Goal: Information Seeking & Learning: Learn about a topic

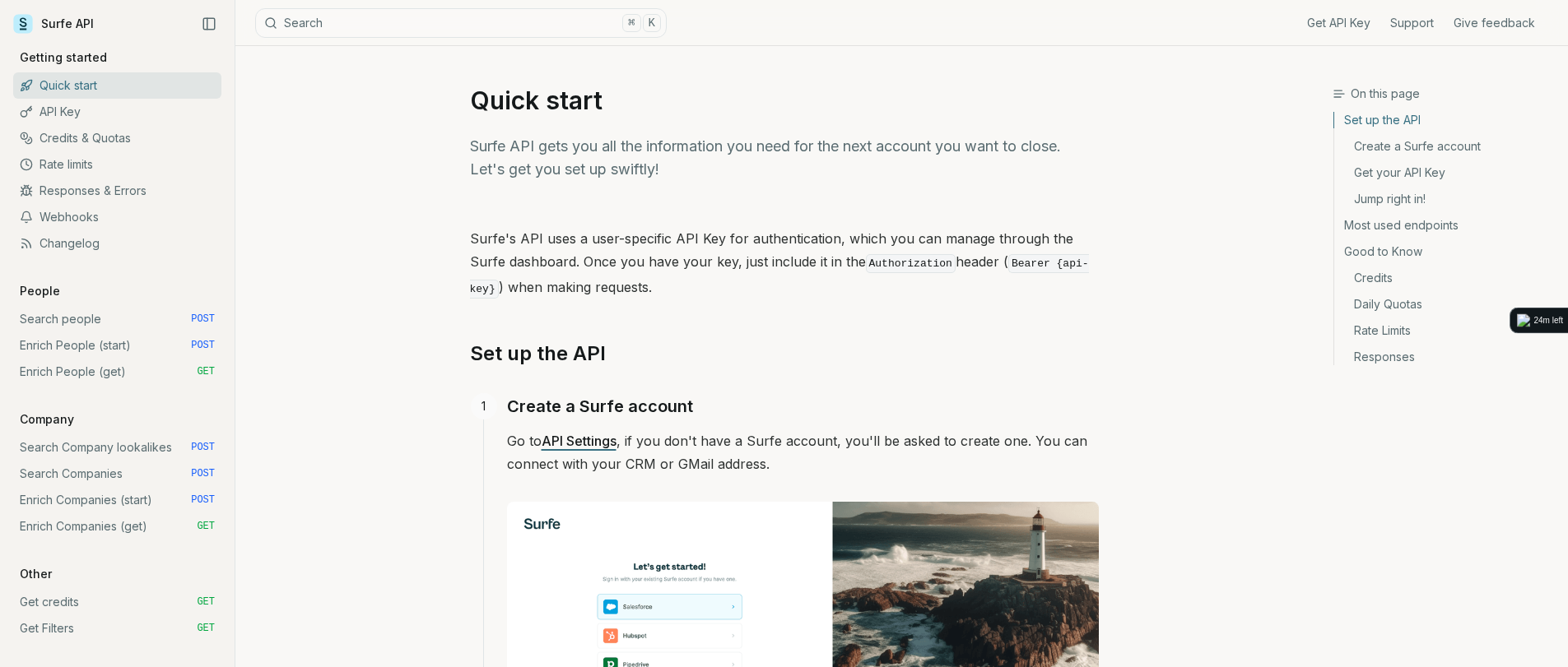
click at [715, 164] on p "Surfe API gets you all the information you need for the next account you want t…" at bounding box center [784, 158] width 629 height 46
click at [637, 145] on p "Surfe API gets you all the information you need for the next account you want t…" at bounding box center [784, 158] width 629 height 46
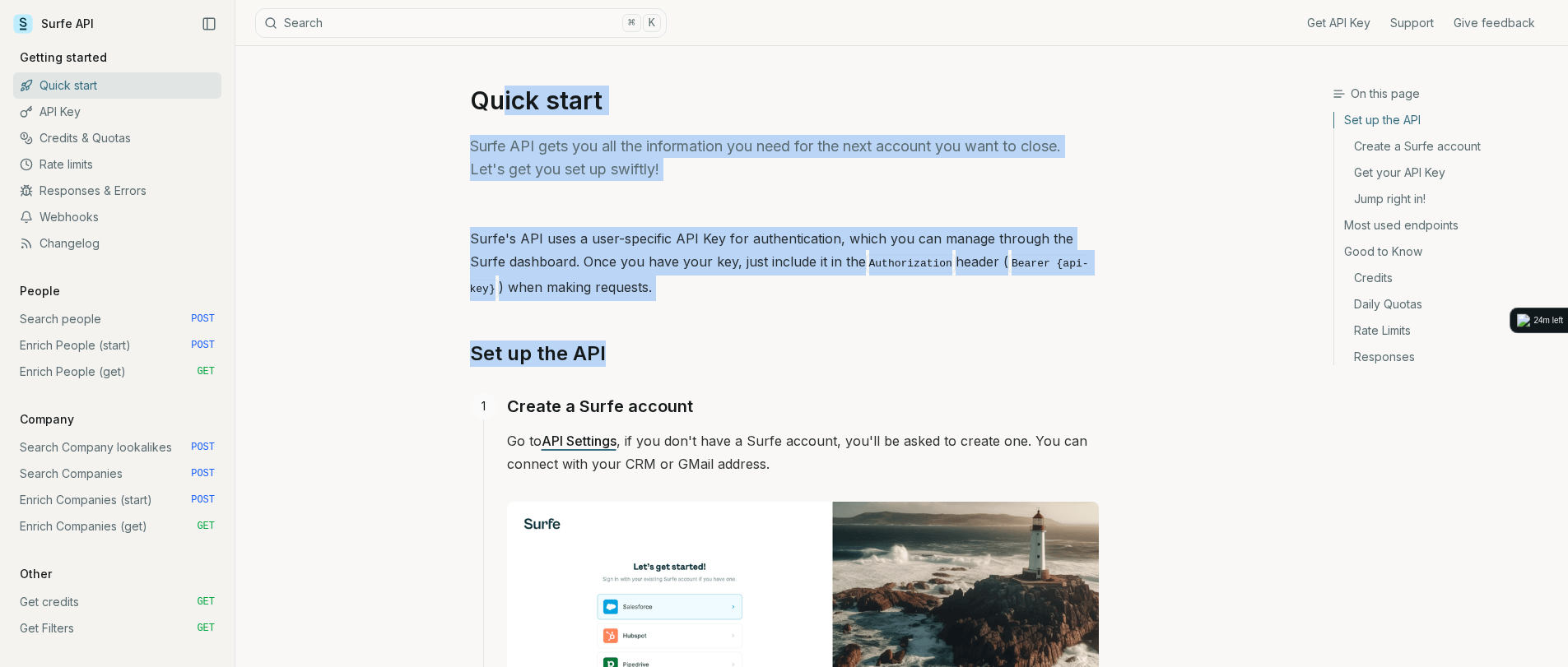
drag, startPoint x: 504, startPoint y: 109, endPoint x: 767, endPoint y: 336, distance: 347.4
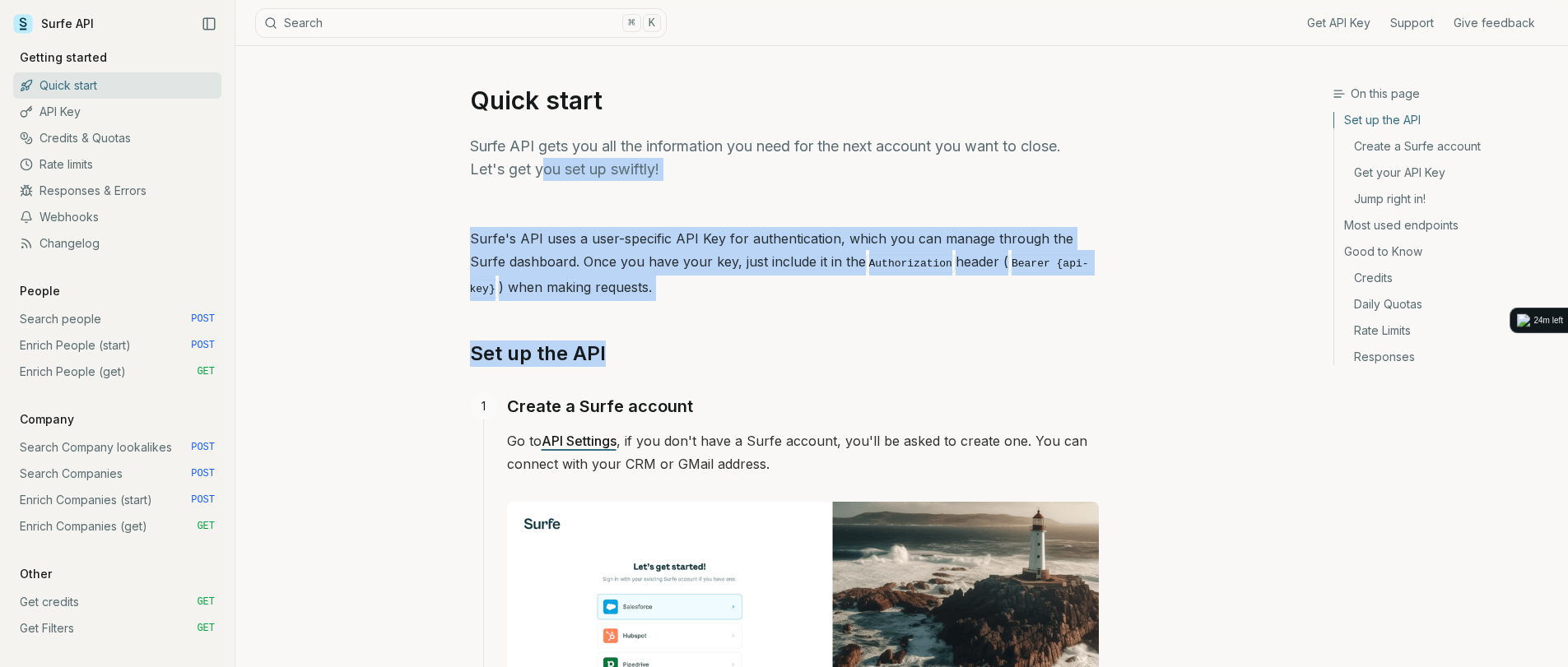
drag, startPoint x: 767, startPoint y: 331, endPoint x: 540, endPoint y: 160, distance: 284.2
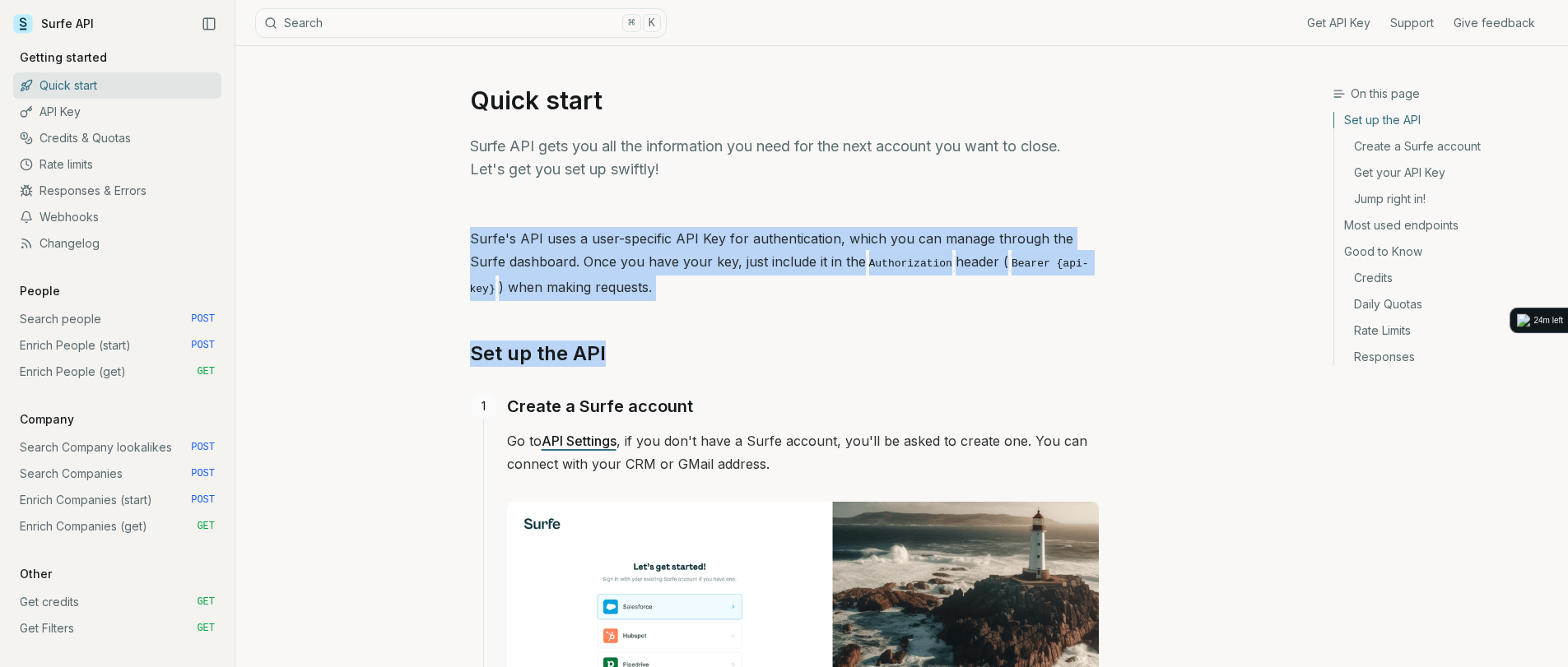
drag, startPoint x: 521, startPoint y: 213, endPoint x: 806, endPoint y: 331, distance: 308.5
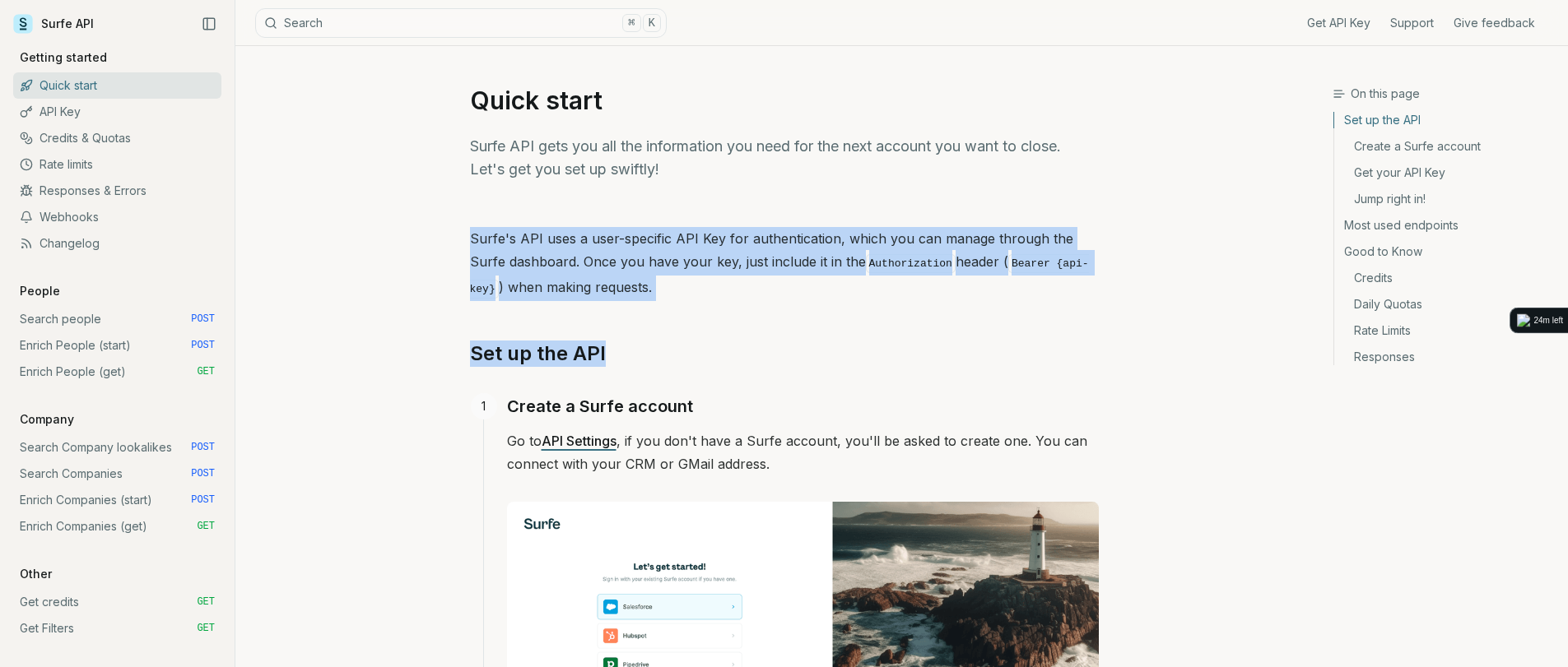
drag, startPoint x: 754, startPoint y: 335, endPoint x: 553, endPoint y: 192, distance: 246.7
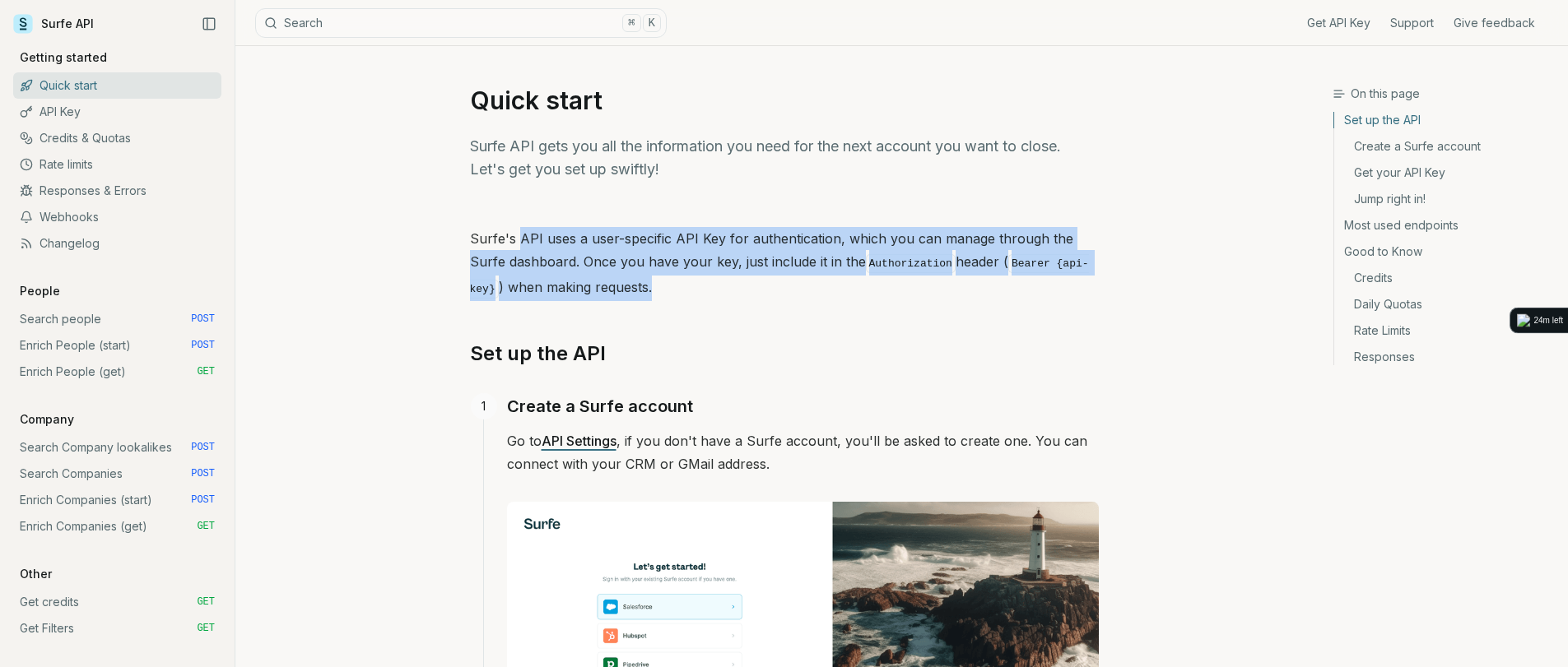
drag, startPoint x: 521, startPoint y: 240, endPoint x: 616, endPoint y: 289, distance: 106.9
click at [616, 289] on p "Surfe's API uses a user-specific API Key for authentication, which you can mana…" at bounding box center [784, 264] width 629 height 74
drag, startPoint x: 616, startPoint y: 289, endPoint x: 517, endPoint y: 243, distance: 109.2
click at [517, 243] on p "Surfe's API uses a user-specific API Key for authentication, which you can mana…" at bounding box center [784, 264] width 629 height 74
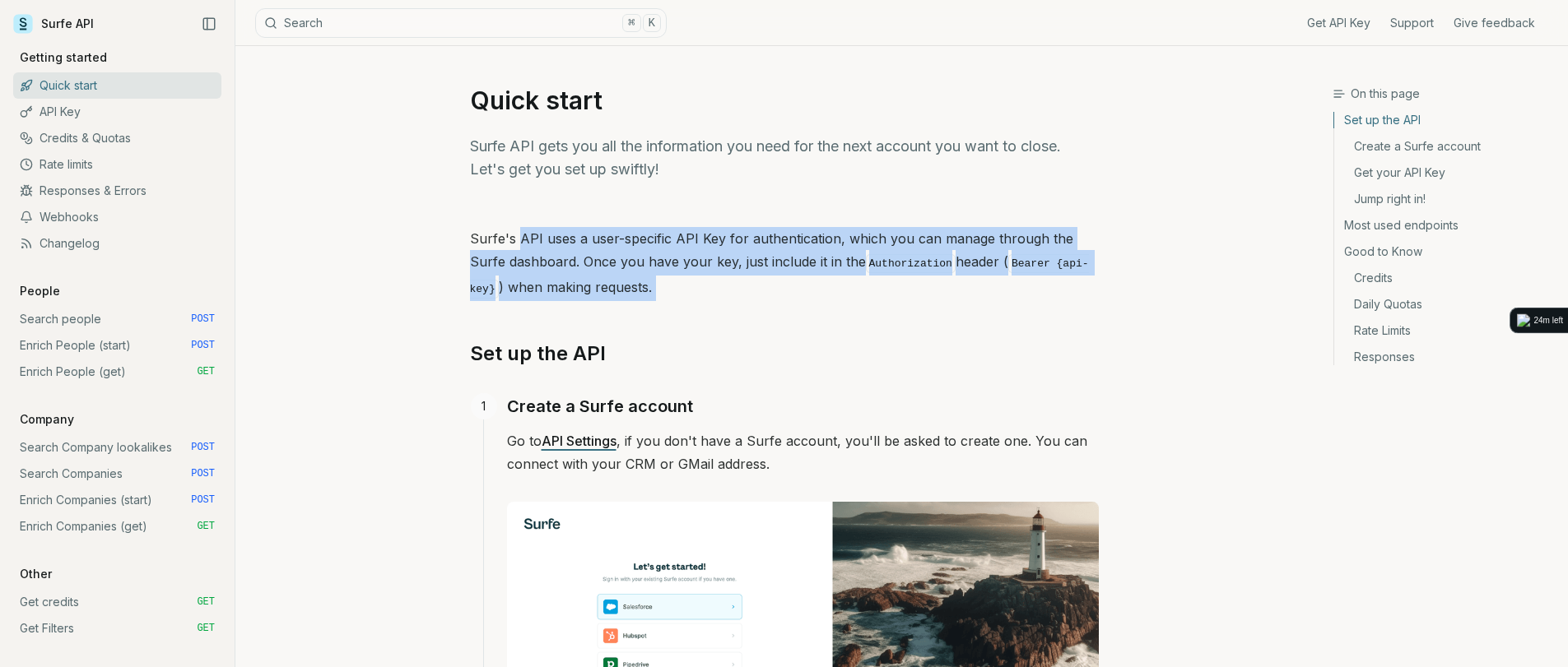
click at [517, 243] on p "Surfe's API uses a user-specific API Key for authentication, which you can mana…" at bounding box center [784, 264] width 629 height 74
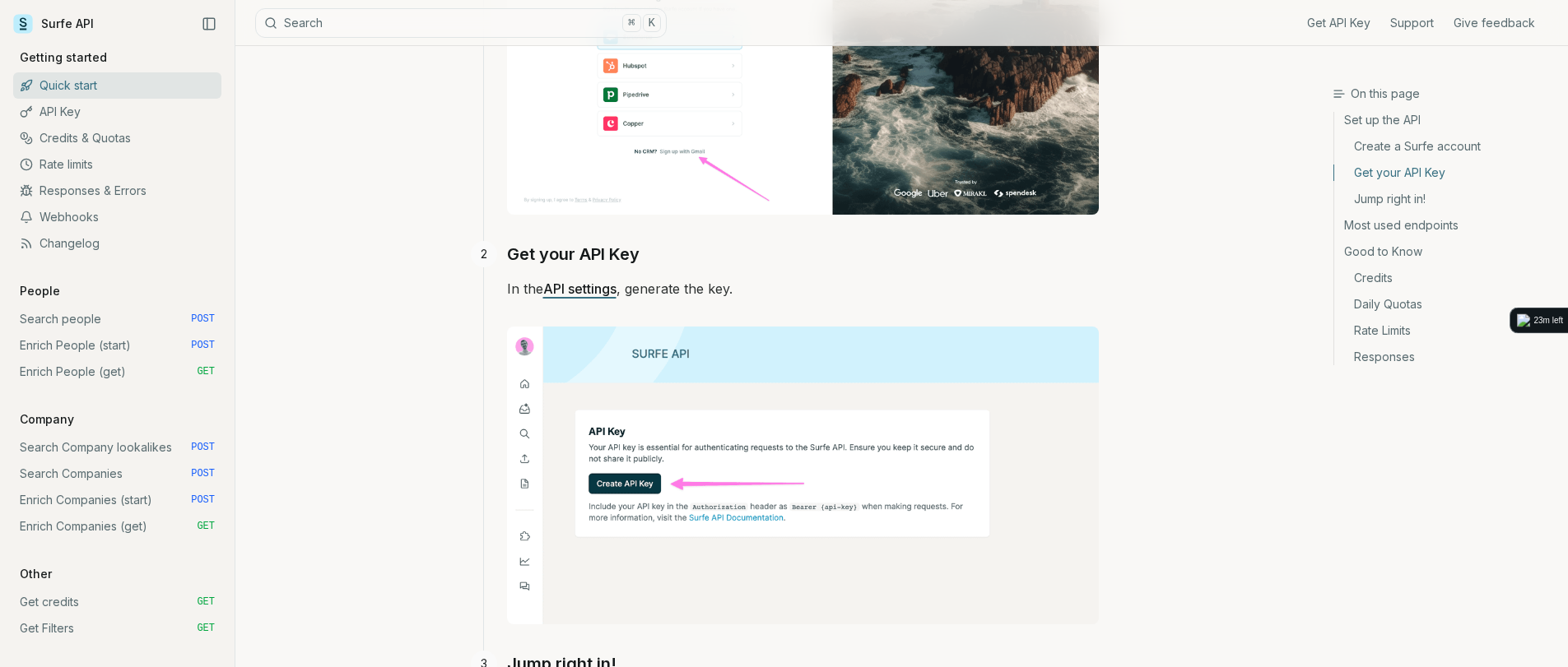
scroll to position [670, 0]
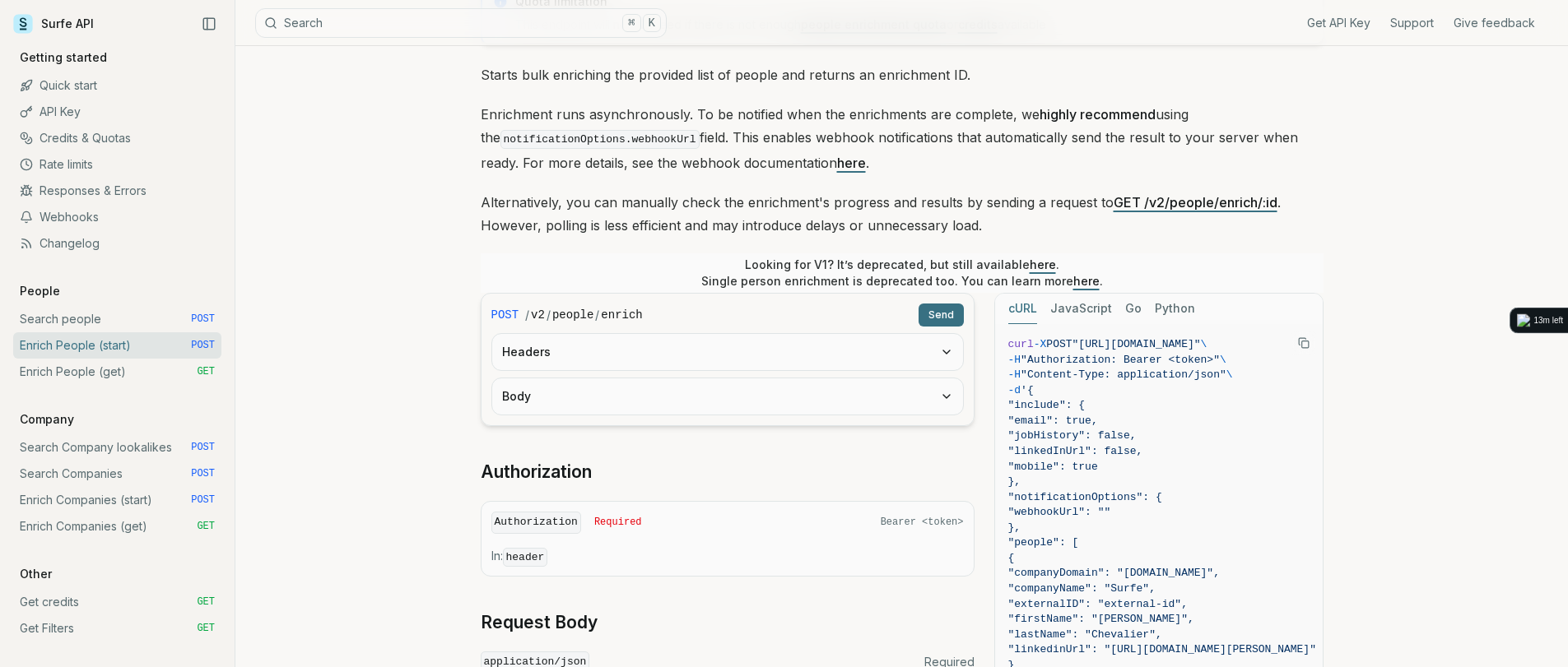
scroll to position [159, 0]
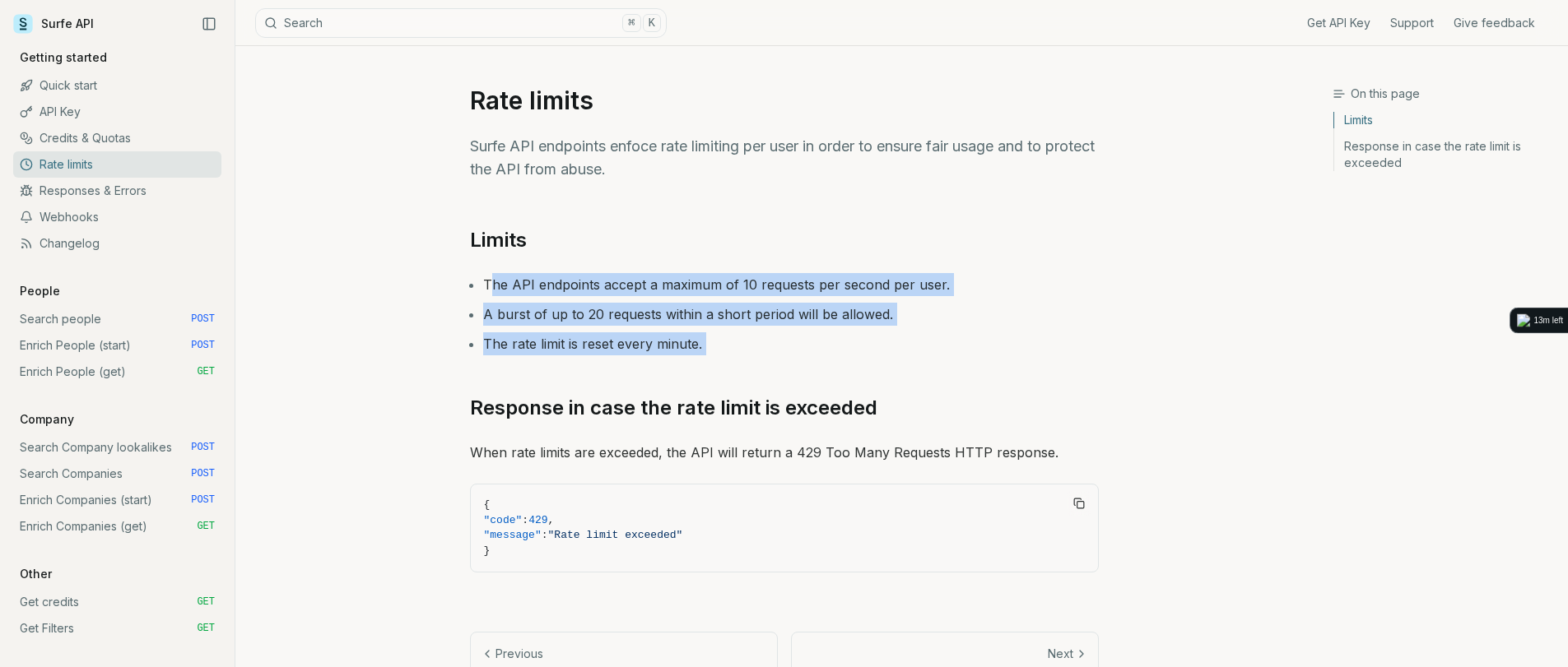
drag, startPoint x: 491, startPoint y: 276, endPoint x: 734, endPoint y: 356, distance: 255.8
click at [734, 356] on div "Limits The API endpoints accept a maximum of 10 requests per second per user. A…" at bounding box center [784, 409] width 629 height 365
drag, startPoint x: 723, startPoint y: 340, endPoint x: 472, endPoint y: 270, distance: 260.6
click at [472, 270] on div "Limits The API endpoints accept a maximum of 10 requests per second per user. A…" at bounding box center [784, 409] width 629 height 365
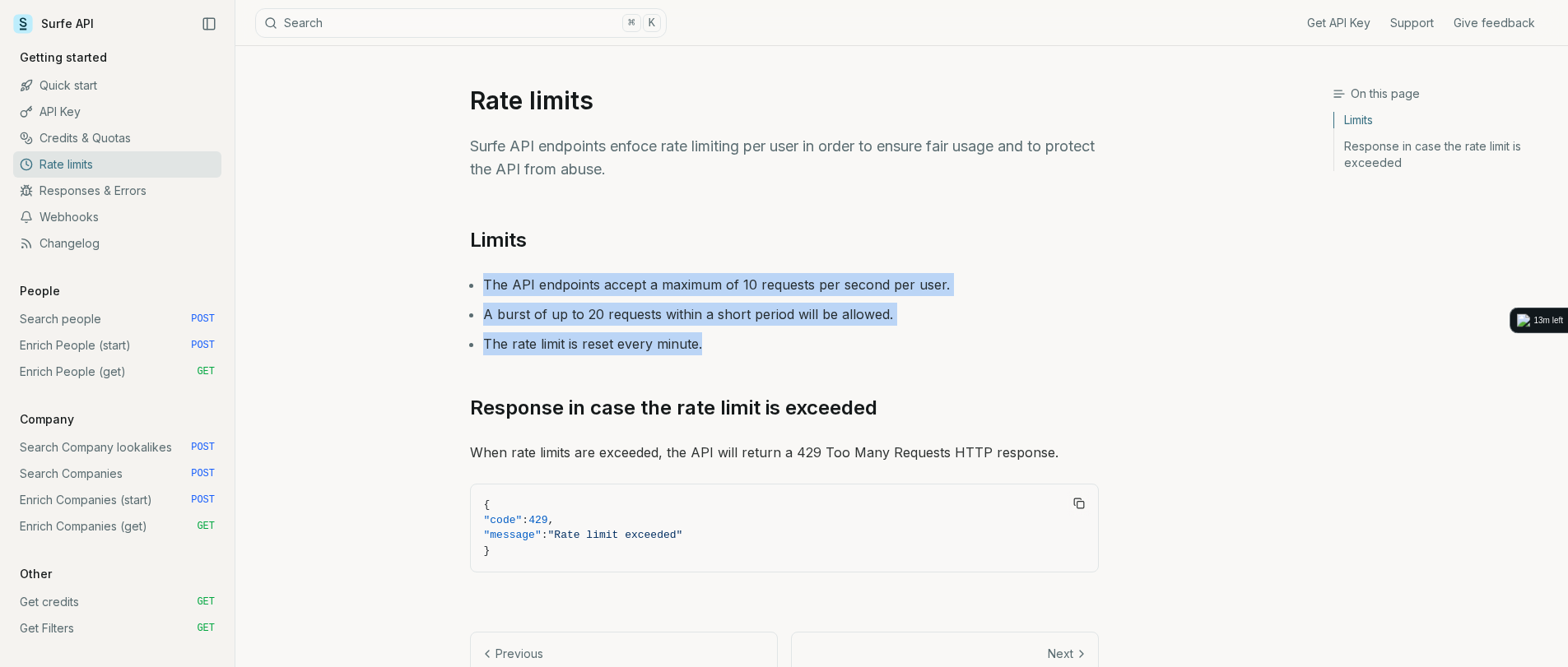
click at [472, 270] on div "Limits The API endpoints accept a maximum of 10 requests per second per user. A…" at bounding box center [784, 409] width 629 height 365
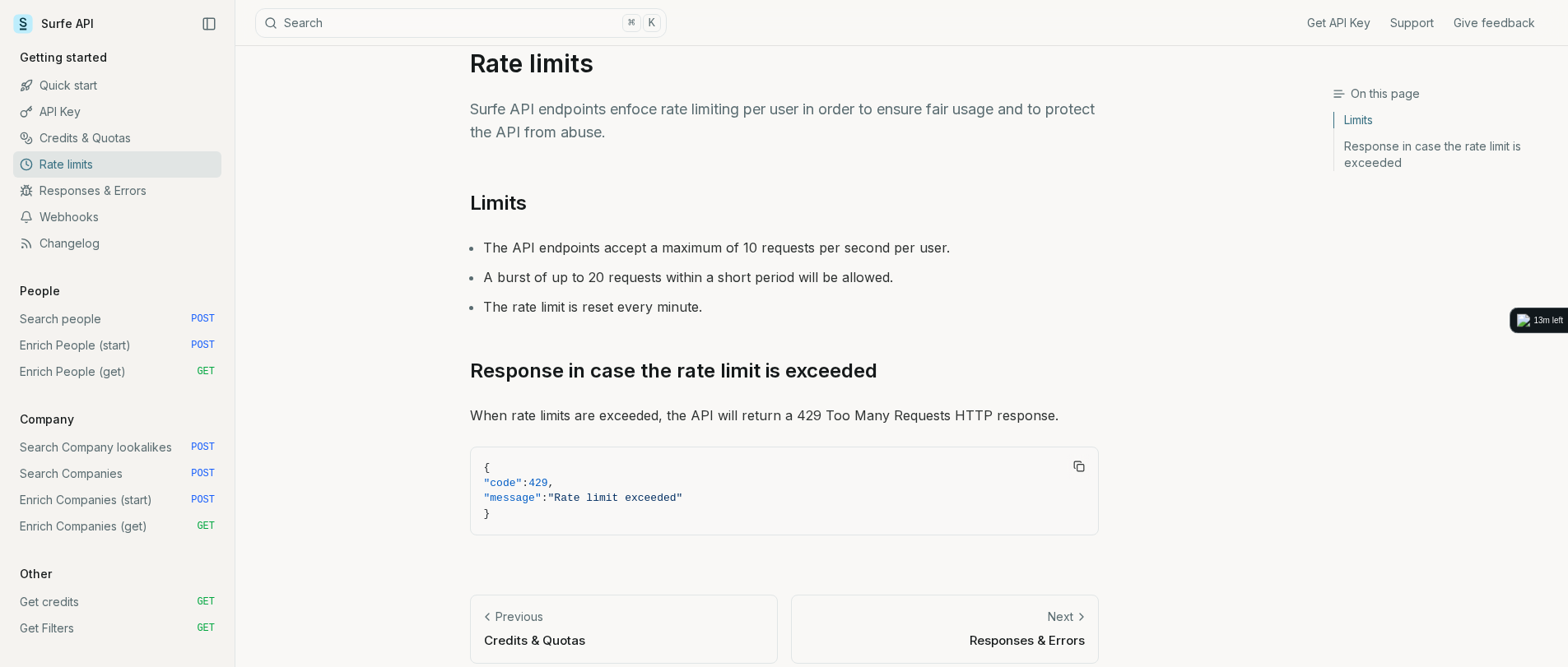
scroll to position [53, 0]
